Goal: Complete application form

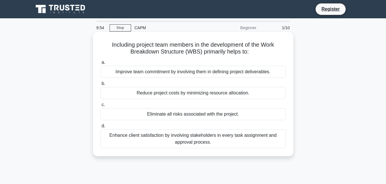
click at [164, 75] on div "Improve team commitment by involving them in defining project deliverables." at bounding box center [192, 72] width 185 height 12
click at [100, 64] on input "a. Improve team commitment by involving them in defining project deliverables." at bounding box center [100, 63] width 0 height 4
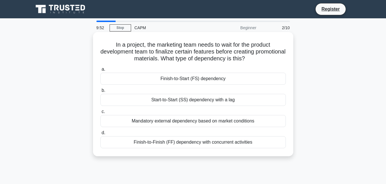
click at [165, 81] on div "Finish-to-Start (FS) dependency" at bounding box center [192, 79] width 185 height 12
click at [100, 71] on input "a. Finish-to-Start (FS) dependency" at bounding box center [100, 69] width 0 height 4
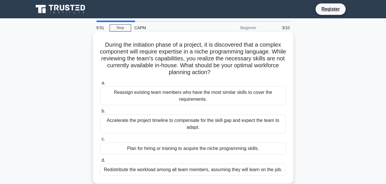
click at [166, 91] on div "Reassign existing team members who have the most similar skills to cover the re…" at bounding box center [192, 95] width 185 height 19
click at [100, 85] on input "a. Reassign existing team members who have the most similar skills to cover the…" at bounding box center [100, 83] width 0 height 4
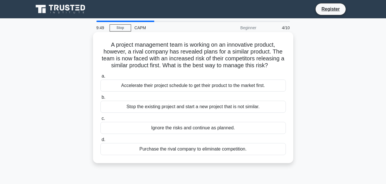
click at [177, 87] on div "Accelerate their project schedule to get their product to the market first." at bounding box center [192, 85] width 185 height 12
click at [100, 78] on input "a. Accelerate their project schedule to get their product to the market first." at bounding box center [100, 76] width 0 height 4
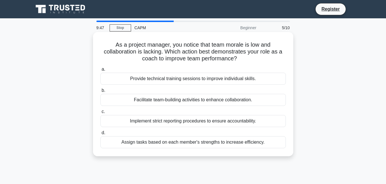
click at [183, 80] on div "Provide technical training sessions to improve individual skills." at bounding box center [192, 79] width 185 height 12
click at [100, 71] on input "a. Provide technical training sessions to improve individual skills." at bounding box center [100, 69] width 0 height 4
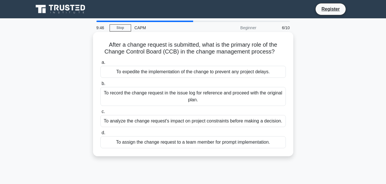
click at [186, 74] on div "To expedite the implementation of the change to prevent any project delays." at bounding box center [192, 72] width 185 height 12
click at [100, 64] on input "a. To expedite the implementation of the change to prevent any project delays." at bounding box center [100, 63] width 0 height 4
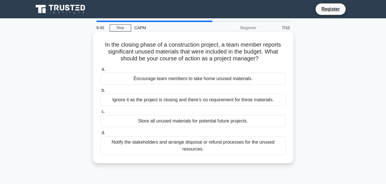
click at [185, 79] on div "Éncourage team members to take home unused materials." at bounding box center [192, 79] width 185 height 12
click at [100, 71] on input "a. Éncourage team members to take home unused materials." at bounding box center [100, 69] width 0 height 4
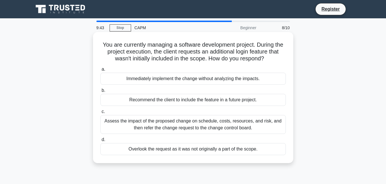
click at [184, 79] on div "Immediately implement the change without analyzing the impacts." at bounding box center [192, 79] width 185 height 12
click at [100, 71] on input "a. Immediately implement the change without analyzing the impacts." at bounding box center [100, 69] width 0 height 4
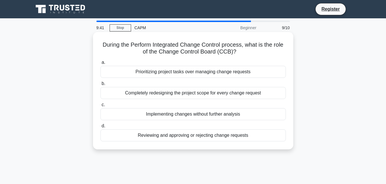
click at [186, 73] on div "Prioritizing project tasks over managing change requests" at bounding box center [192, 72] width 185 height 12
click at [100, 64] on input "a. Prioritizing project tasks over managing change requests" at bounding box center [100, 63] width 0 height 4
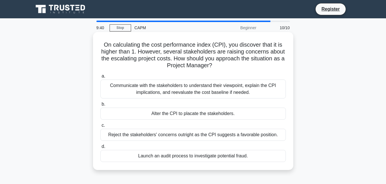
click at [186, 92] on div "Communicate with the stakeholders to understand their viewpoint, explain the CP…" at bounding box center [192, 88] width 185 height 19
click at [100, 78] on input "a. Communicate with the stakeholders to understand their viewpoint, explain the…" at bounding box center [100, 76] width 0 height 4
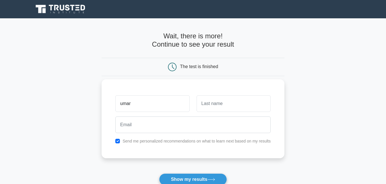
type input "umar"
click at [221, 103] on input "text" at bounding box center [233, 103] width 74 height 17
type input "malami"
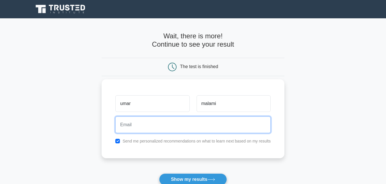
click at [147, 125] on input "email" at bounding box center [192, 124] width 155 height 17
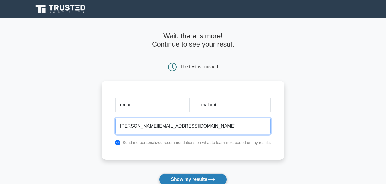
type input "Umar.malami@yahoo.com"
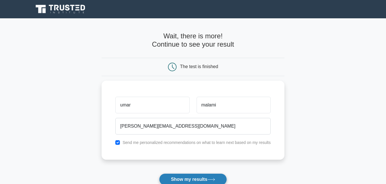
click at [180, 177] on button "Show my results" at bounding box center [192, 179] width 67 height 12
